Goal: Information Seeking & Learning: Learn about a topic

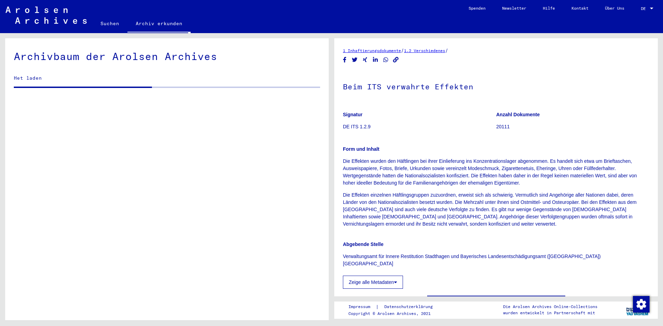
scroll to position [153, 0]
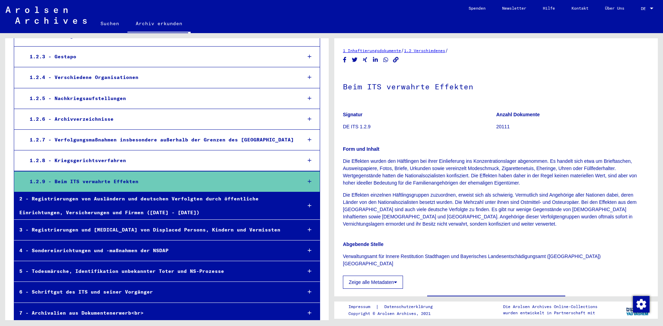
click at [303, 185] on div at bounding box center [310, 182] width 20 height 20
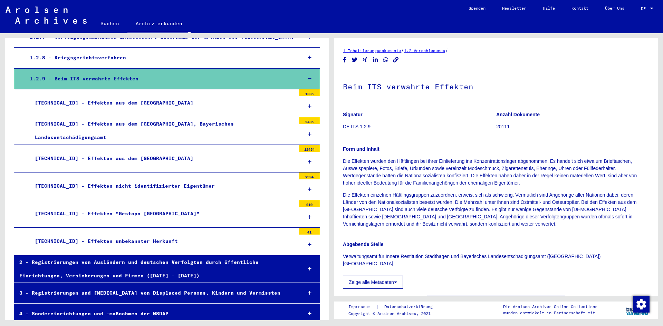
scroll to position [256, 0]
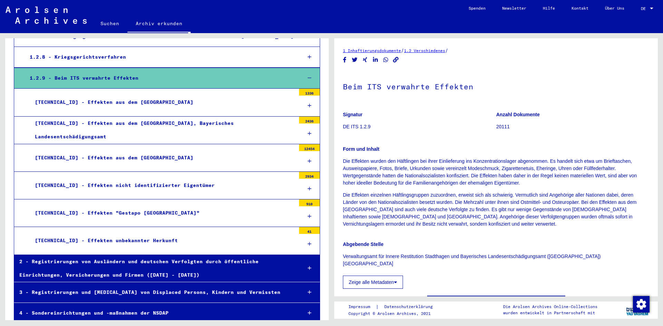
click at [303, 156] on div at bounding box center [309, 161] width 21 height 20
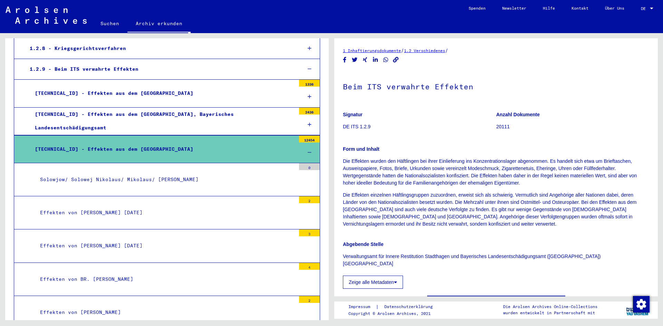
scroll to position [341, 0]
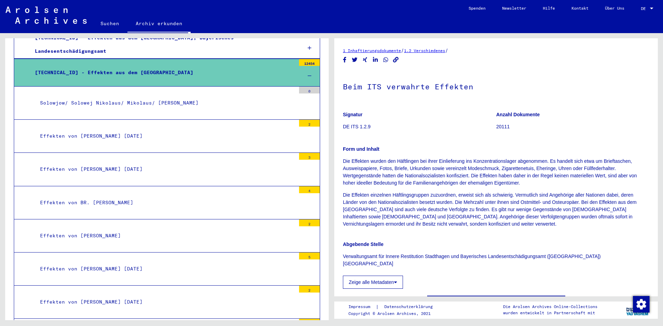
click at [308, 75] on icon at bounding box center [310, 76] width 4 height 5
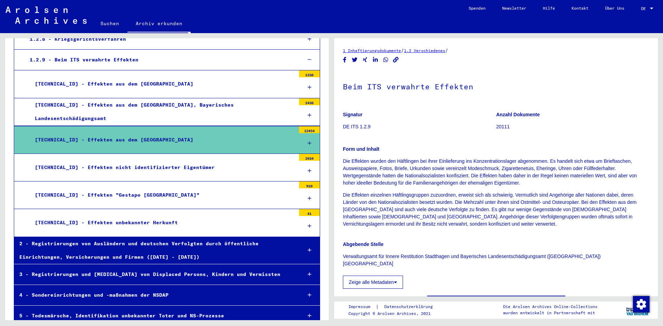
scroll to position [272, 0]
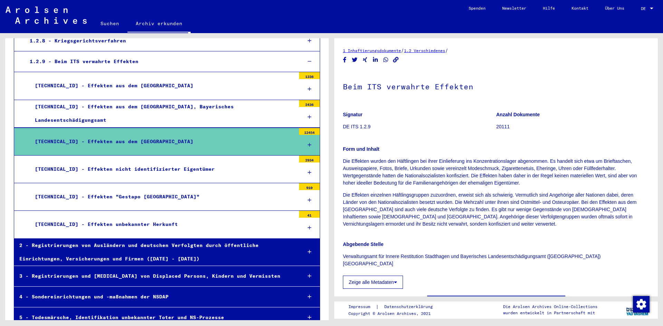
click at [139, 226] on div "[TECHNICAL_ID] - Effekten unbekannter Herkunft" at bounding box center [163, 224] width 266 height 13
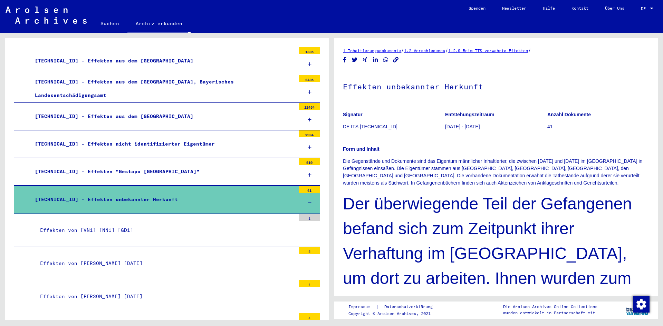
click at [226, 196] on div "[TECHNICAL_ID] - Effekten unbekannter Herkunft" at bounding box center [163, 199] width 266 height 13
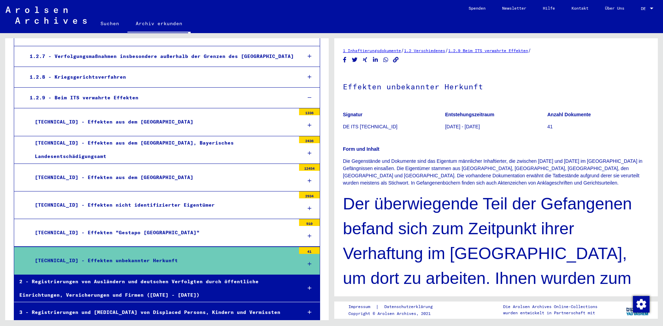
scroll to position [228, 0]
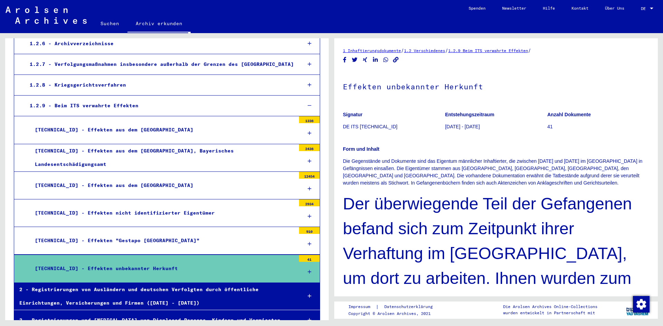
click at [143, 134] on div "[TECHNICAL_ID] - Effekten aus dem [GEOGRAPHIC_DATA]" at bounding box center [163, 129] width 266 height 13
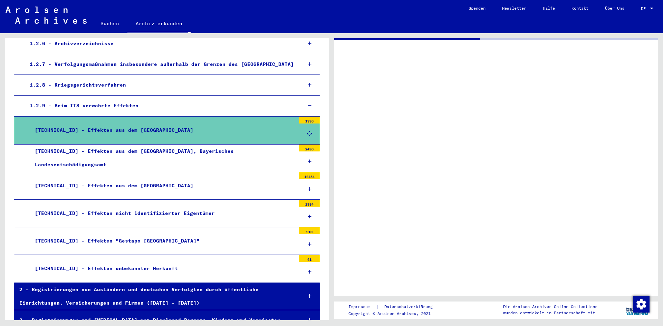
click at [143, 134] on div "[TECHNICAL_ID] - Effekten aus dem [GEOGRAPHIC_DATA]" at bounding box center [163, 130] width 266 height 13
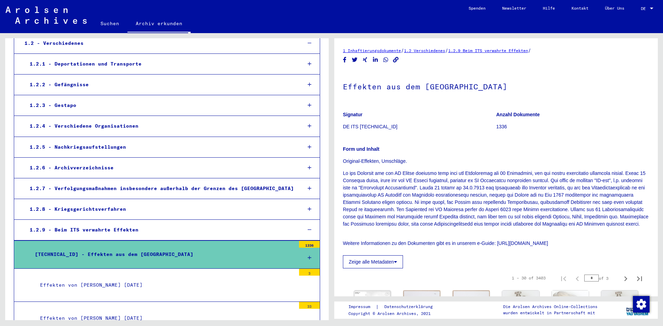
scroll to position [207, 0]
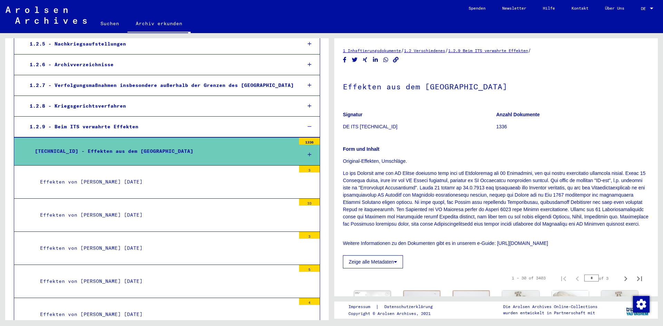
click at [300, 155] on div at bounding box center [309, 155] width 21 height 20
click at [308, 155] on icon at bounding box center [310, 154] width 4 height 5
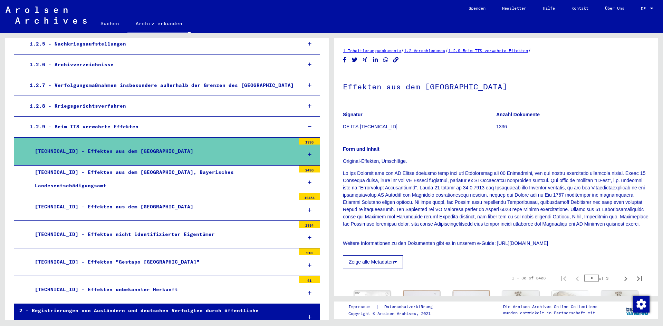
click at [308, 208] on icon at bounding box center [310, 210] width 4 height 5
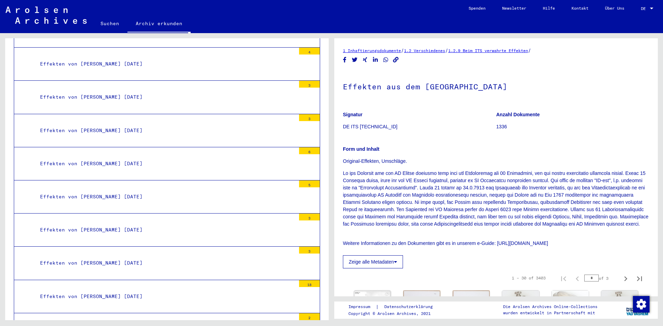
scroll to position [8870, 0]
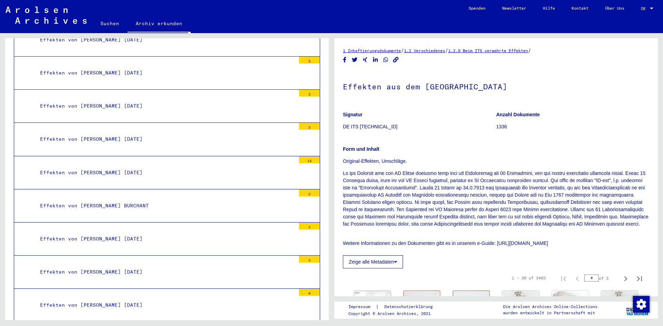
click at [89, 126] on mat-tree-node "Effekten von [PERSON_NAME] [DATE] 3" at bounding box center [167, 139] width 306 height 33
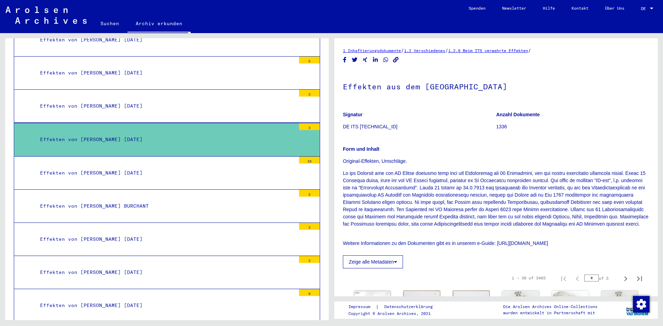
click at [173, 146] on div "Effekten von [PERSON_NAME] [DATE]" at bounding box center [165, 139] width 261 height 13
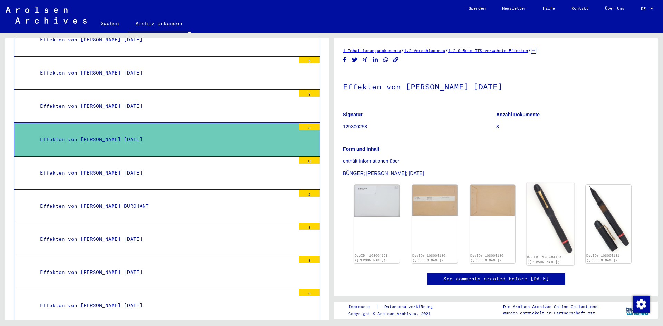
click at [542, 212] on img at bounding box center [550, 219] width 48 height 72
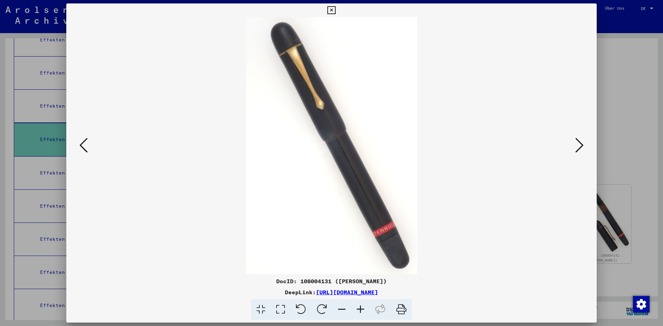
click at [80, 149] on icon at bounding box center [83, 145] width 8 height 17
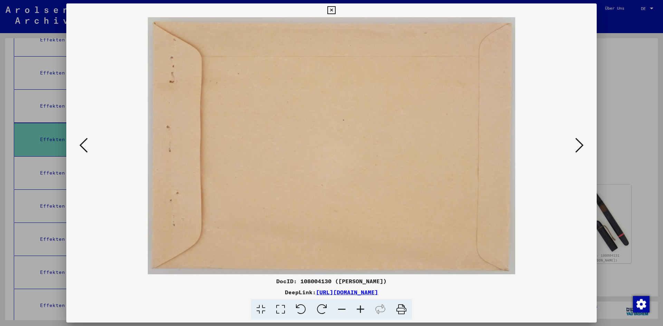
click at [80, 149] on icon at bounding box center [83, 145] width 8 height 17
